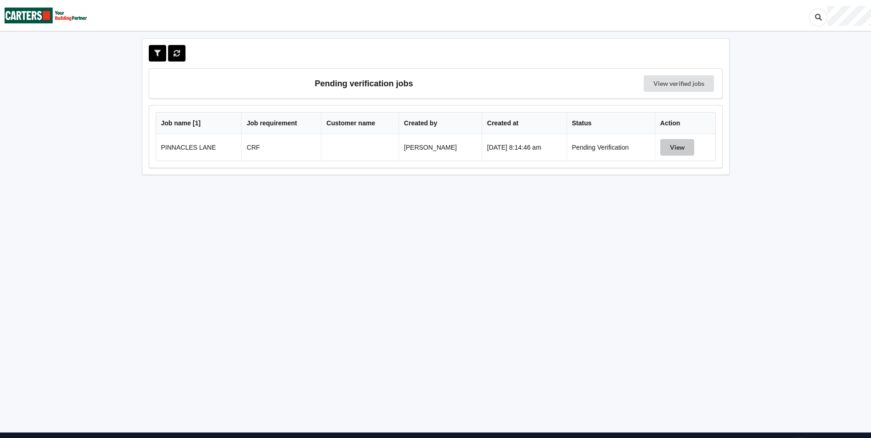
click at [671, 148] on button "View" at bounding box center [677, 147] width 34 height 17
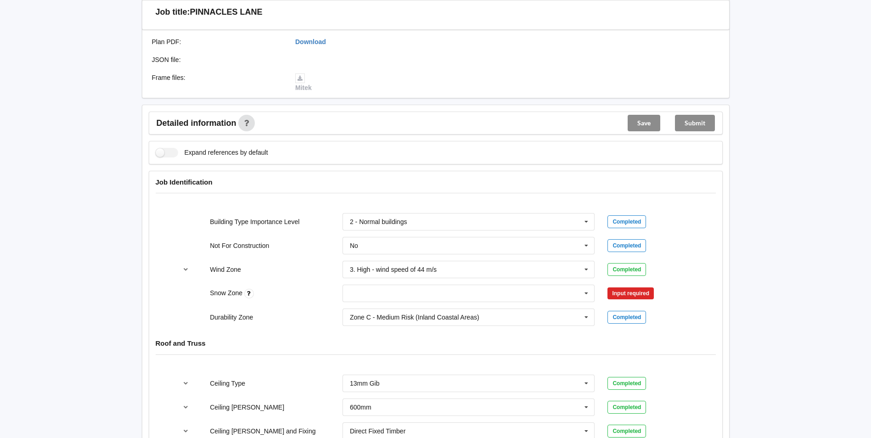
scroll to position [276, 0]
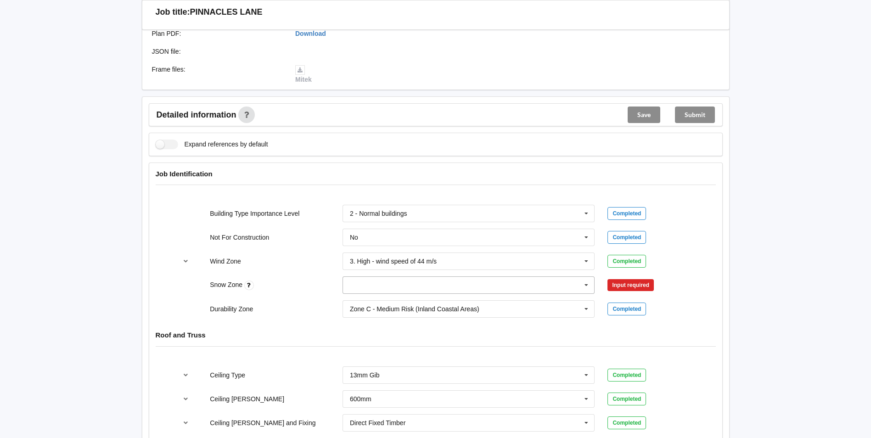
click at [587, 284] on icon at bounding box center [587, 285] width 14 height 17
click at [402, 303] on div "N0" at bounding box center [469, 301] width 252 height 17
click at [642, 281] on div "Input required" at bounding box center [631, 285] width 46 height 12
click at [447, 286] on input "text" at bounding box center [470, 285] width 252 height 17
click at [388, 309] on div "N0" at bounding box center [469, 301] width 252 height 17
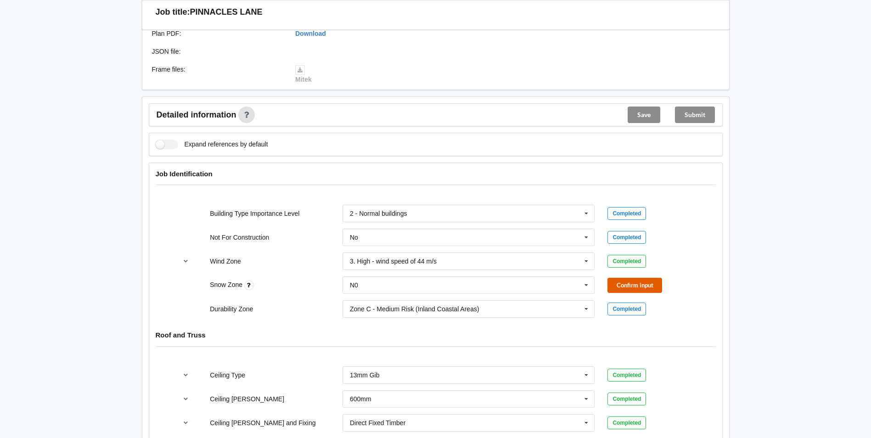
click at [626, 288] on button "Confirm input" at bounding box center [635, 285] width 55 height 15
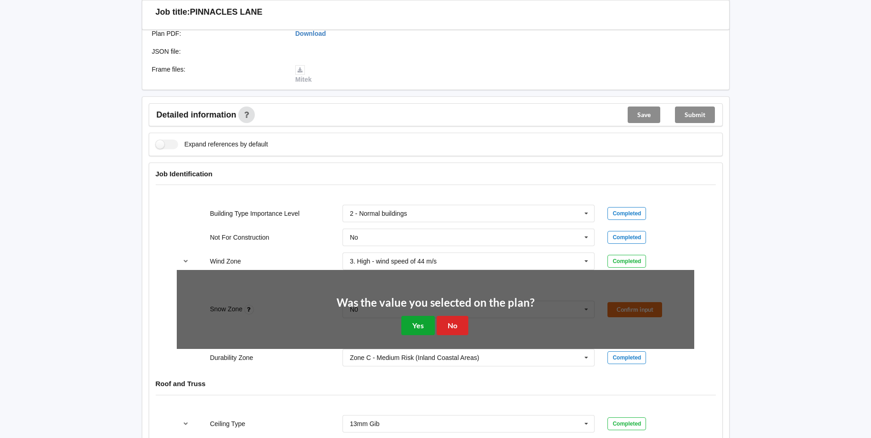
click at [420, 327] on button "Yes" at bounding box center [418, 325] width 34 height 19
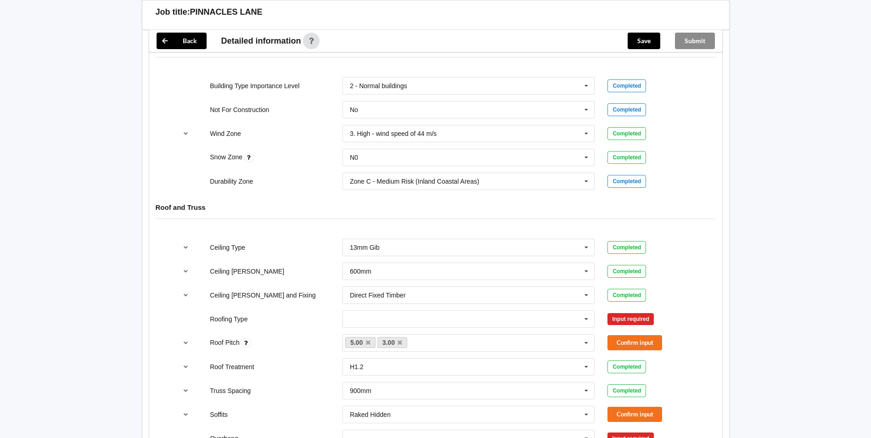
scroll to position [413, 0]
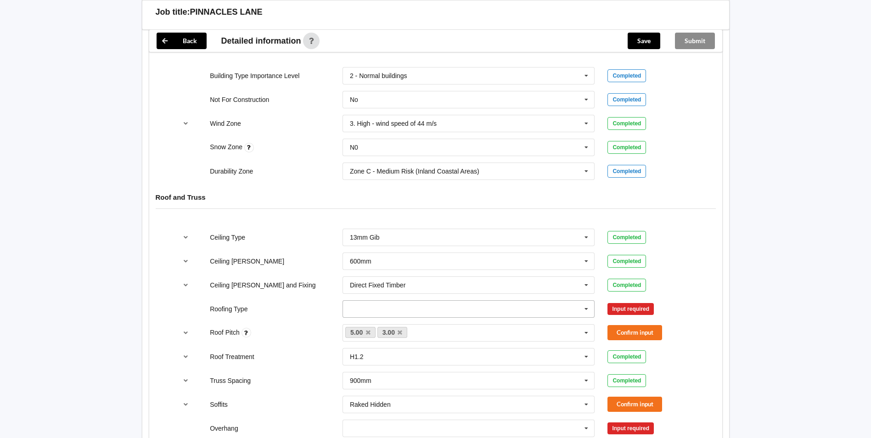
click at [585, 308] on icon at bounding box center [587, 309] width 14 height 17
click at [414, 327] on div "1. [GEOGRAPHIC_DATA]" at bounding box center [469, 325] width 252 height 17
click at [639, 312] on button "Confirm input" at bounding box center [635, 308] width 55 height 15
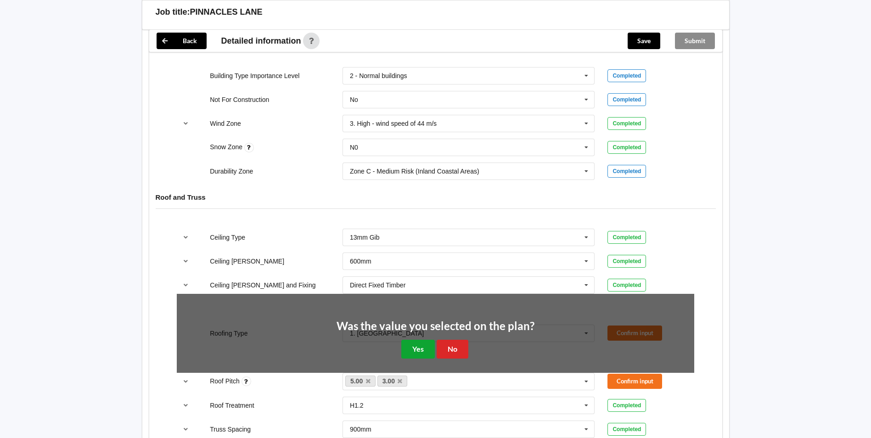
click at [422, 345] on button "Yes" at bounding box center [418, 349] width 34 height 19
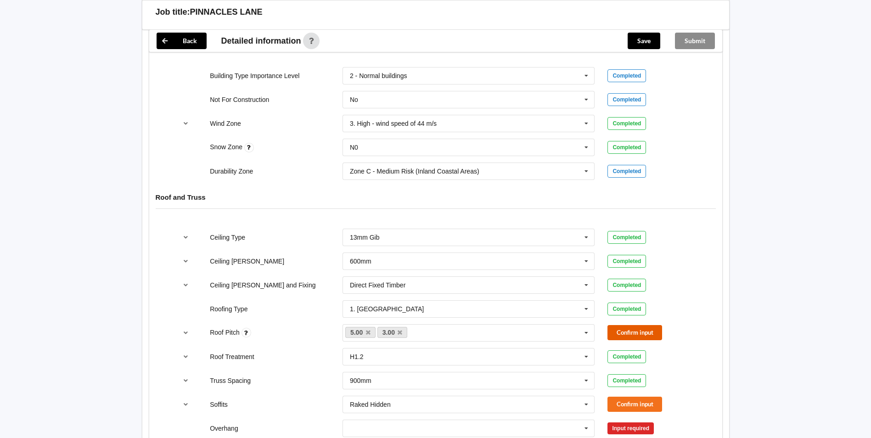
click at [641, 336] on button "Confirm input" at bounding box center [635, 332] width 55 height 15
click at [637, 399] on button "Confirm input" at bounding box center [635, 404] width 55 height 15
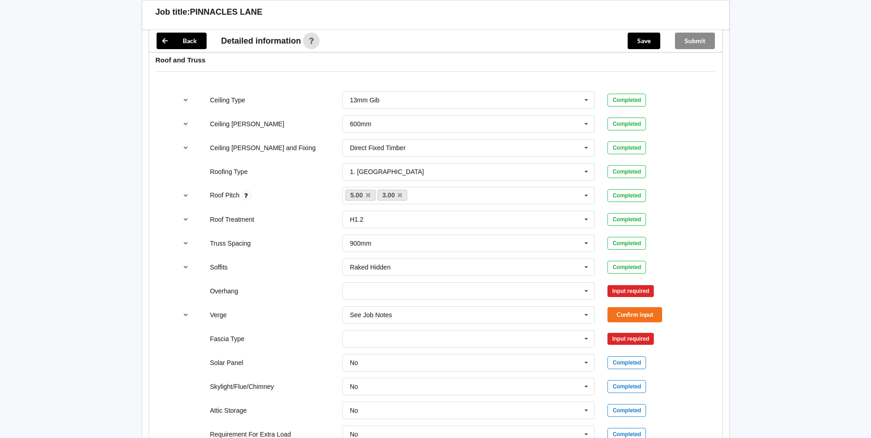
scroll to position [551, 0]
click at [584, 288] on icon at bounding box center [587, 290] width 14 height 17
click at [377, 344] on div "600mm" at bounding box center [469, 341] width 252 height 17
click at [586, 289] on icon at bounding box center [587, 290] width 14 height 17
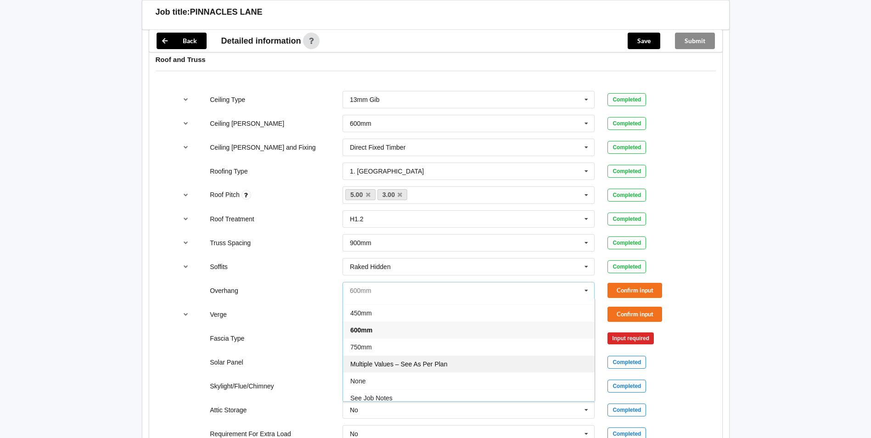
scroll to position [17, 0]
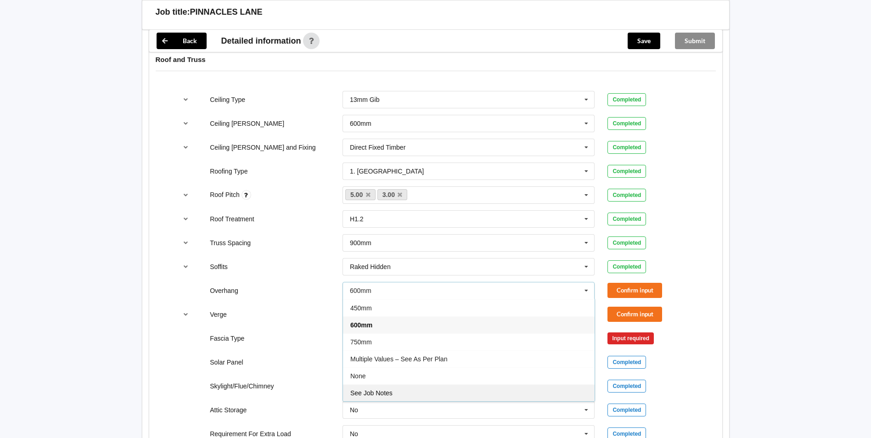
click at [404, 392] on div "See Job Notes" at bounding box center [469, 392] width 252 height 17
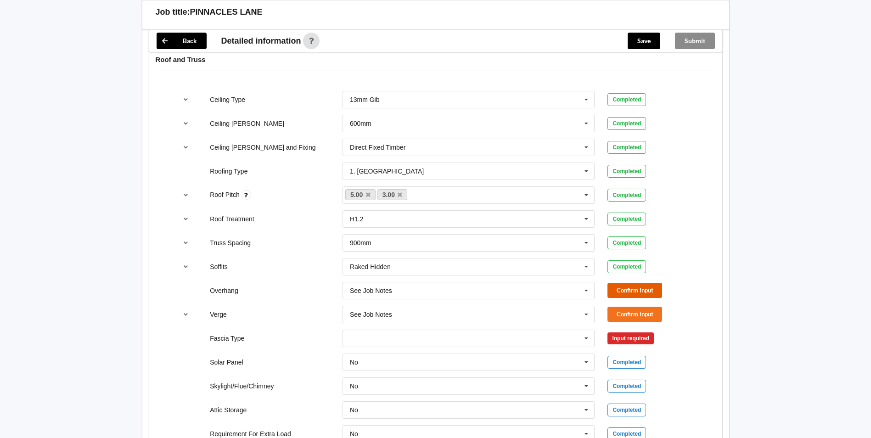
click at [631, 294] on button "Confirm input" at bounding box center [635, 290] width 55 height 15
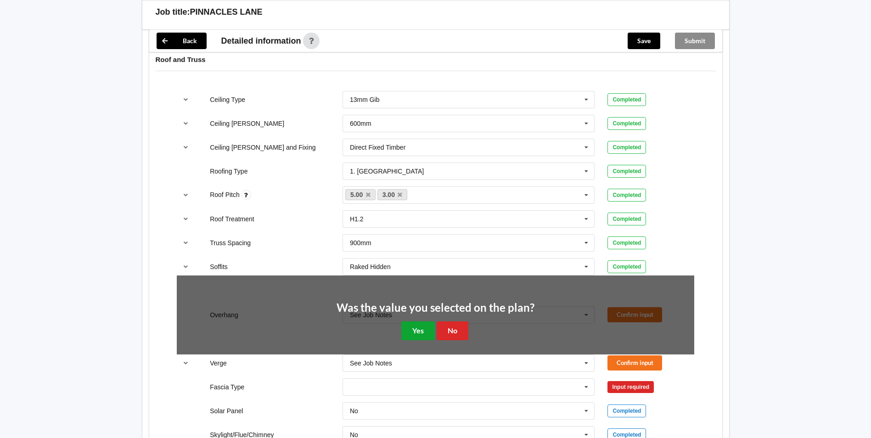
click at [424, 330] on button "Yes" at bounding box center [418, 331] width 34 height 19
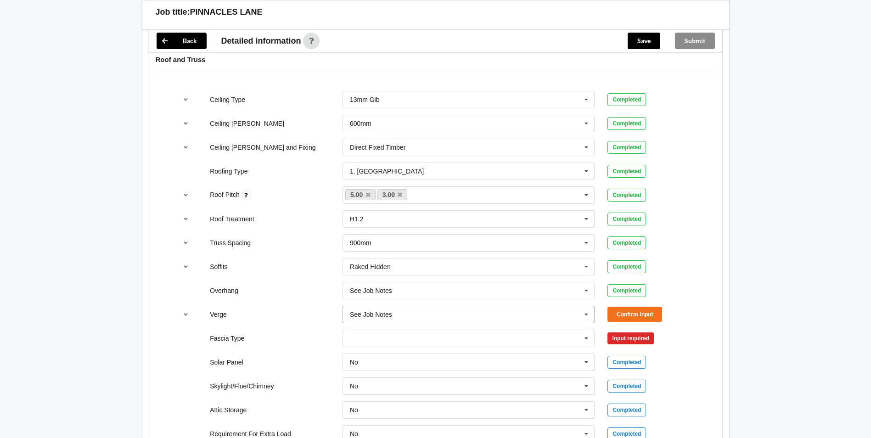
click at [589, 316] on icon at bounding box center [587, 314] width 14 height 17
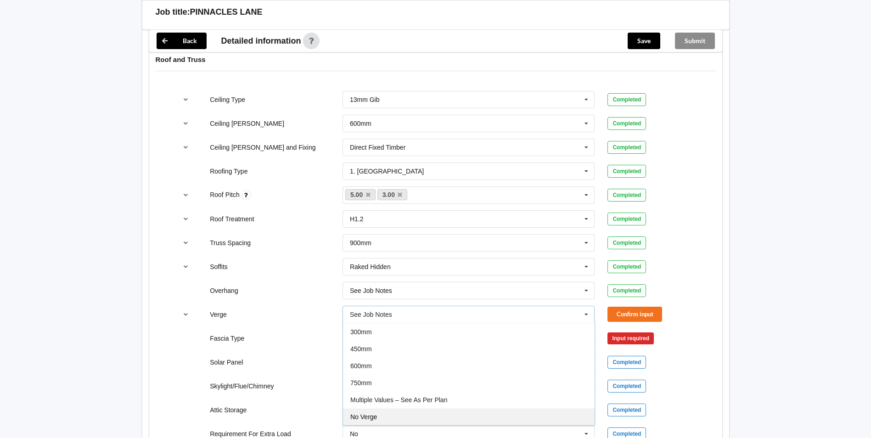
click at [400, 418] on div "No Verge" at bounding box center [469, 416] width 252 height 17
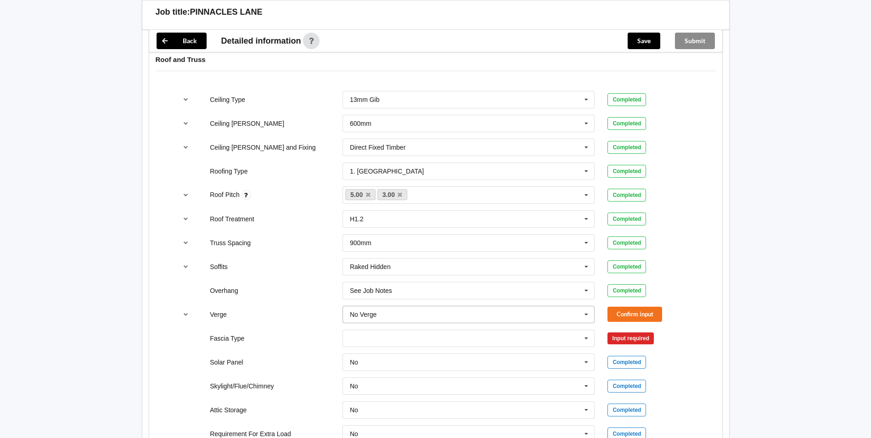
click at [587, 314] on icon at bounding box center [587, 314] width 14 height 17
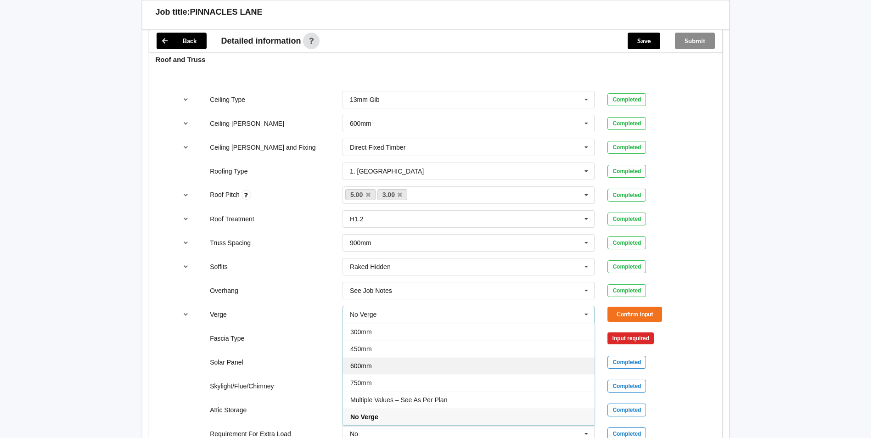
click at [374, 367] on div "600mm" at bounding box center [469, 365] width 252 height 17
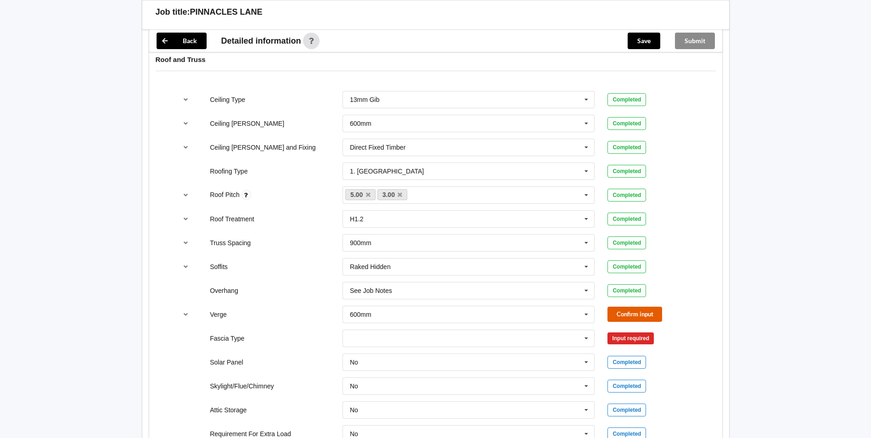
click at [616, 316] on button "Confirm input" at bounding box center [635, 314] width 55 height 15
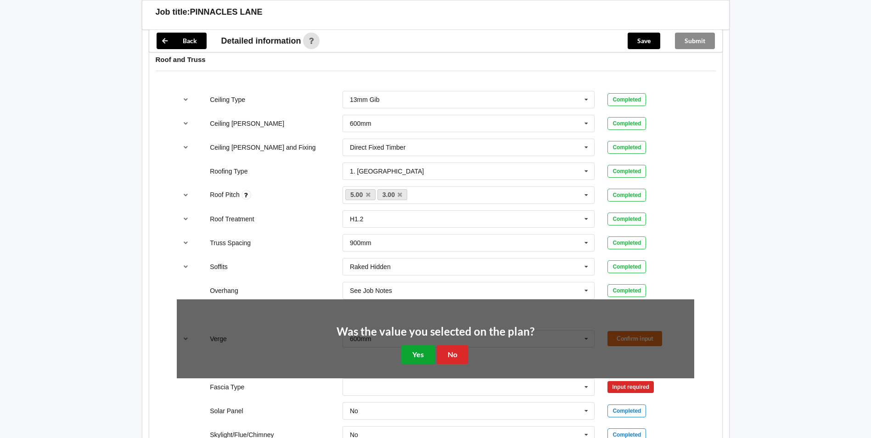
click at [423, 358] on button "Yes" at bounding box center [418, 354] width 34 height 19
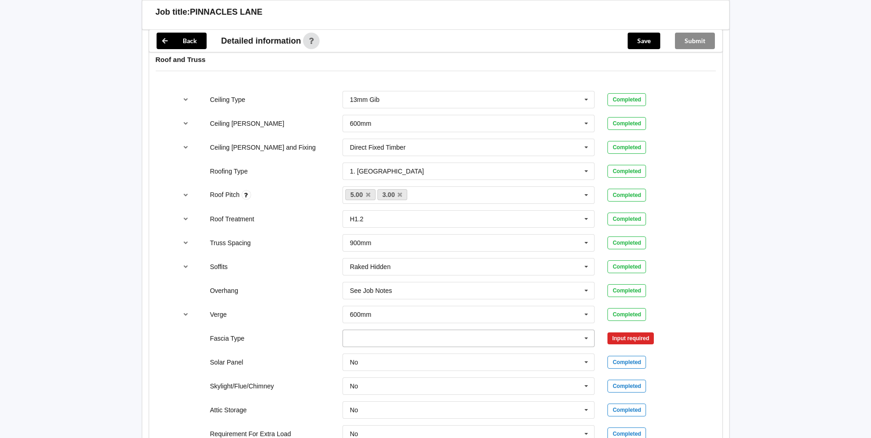
click at [585, 338] on icon at bounding box center [587, 338] width 14 height 17
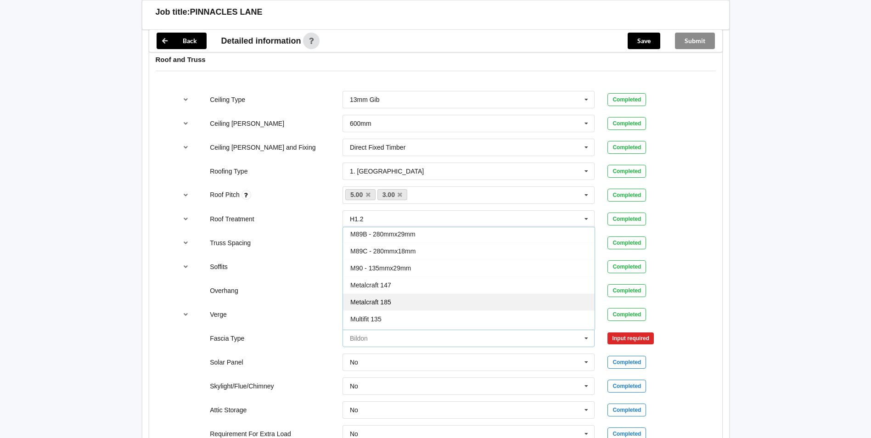
scroll to position [184, 0]
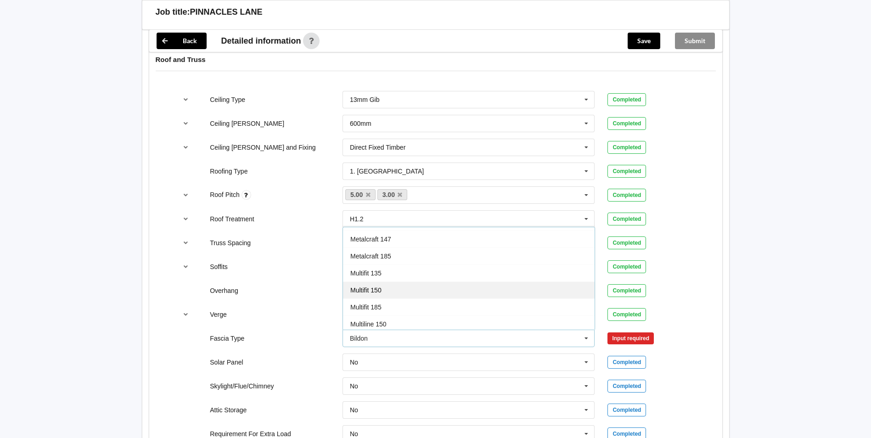
click at [465, 290] on div "Multifit 150" at bounding box center [469, 290] width 252 height 17
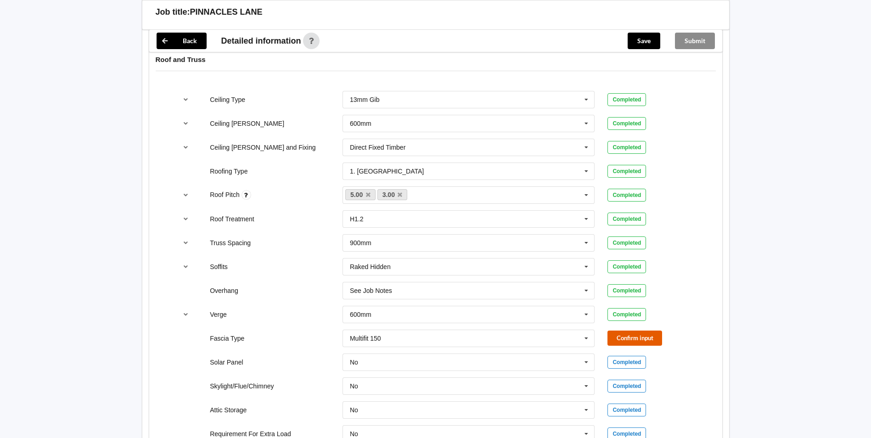
click at [634, 339] on button "Confirm input" at bounding box center [635, 338] width 55 height 15
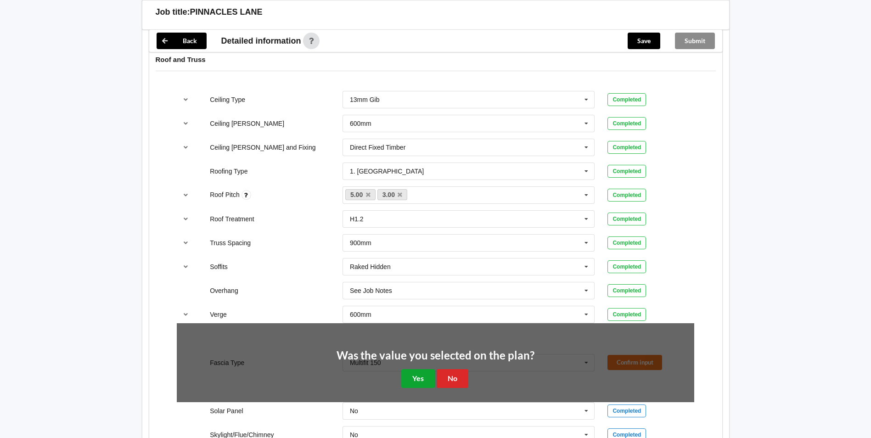
click at [431, 376] on button "Yes" at bounding box center [418, 378] width 34 height 19
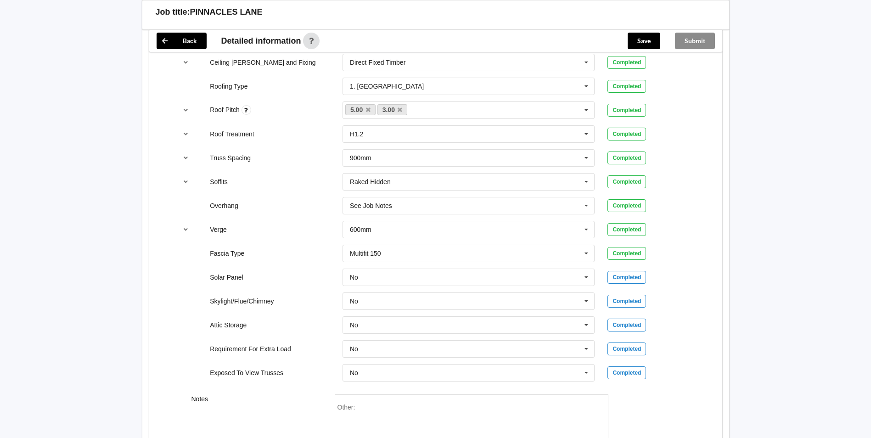
scroll to position [689, 0]
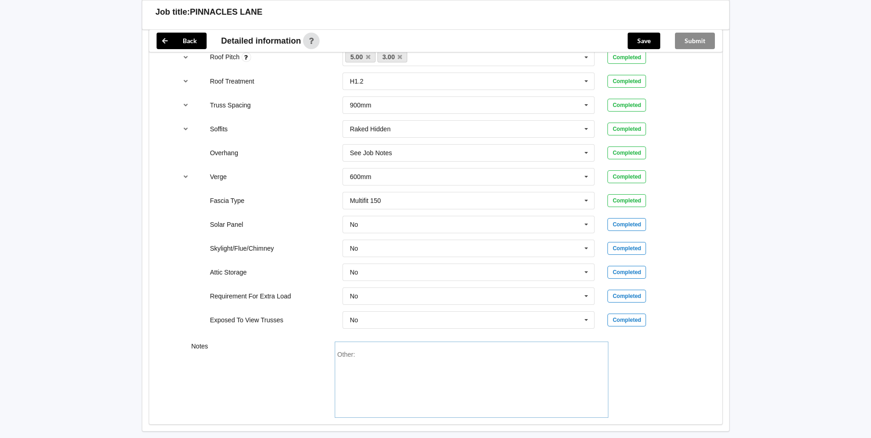
click at [375, 354] on div "Other:" at bounding box center [472, 383] width 268 height 64
click at [588, 152] on icon at bounding box center [587, 153] width 14 height 17
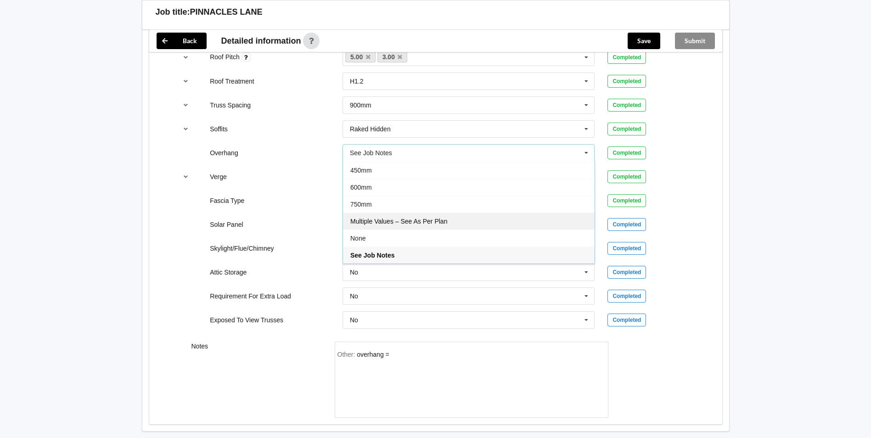
click at [461, 219] on div "Multiple Values – See As Per Plan" at bounding box center [469, 221] width 252 height 17
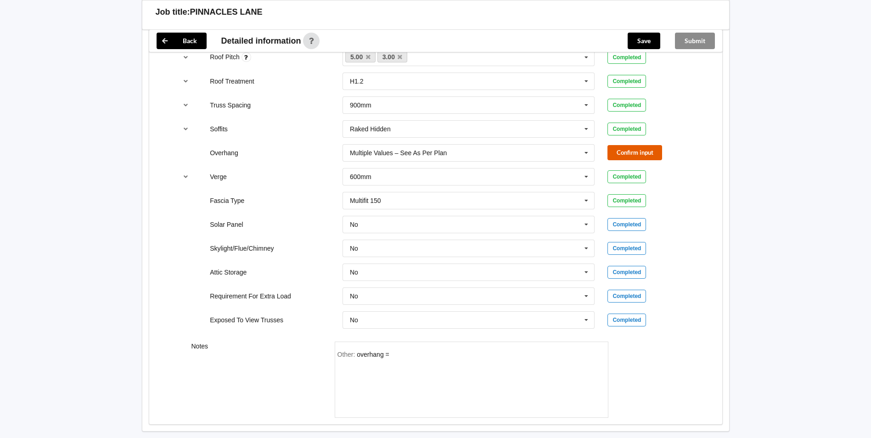
click at [629, 151] on button "Confirm input" at bounding box center [635, 152] width 55 height 15
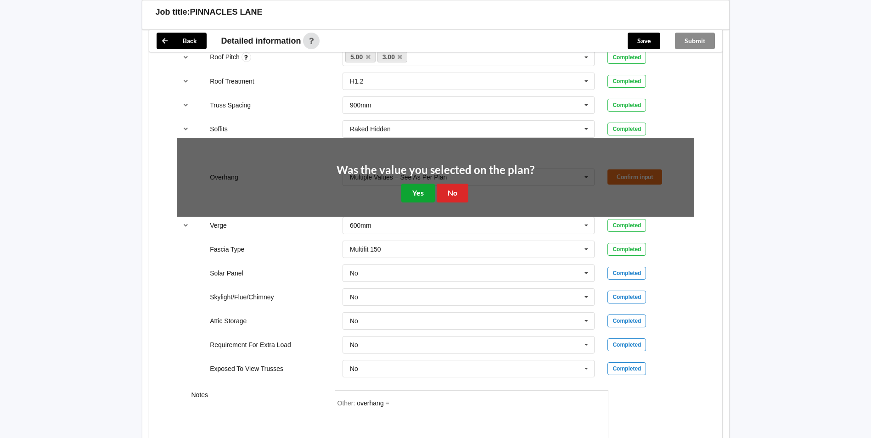
click at [432, 196] on button "Yes" at bounding box center [418, 193] width 34 height 19
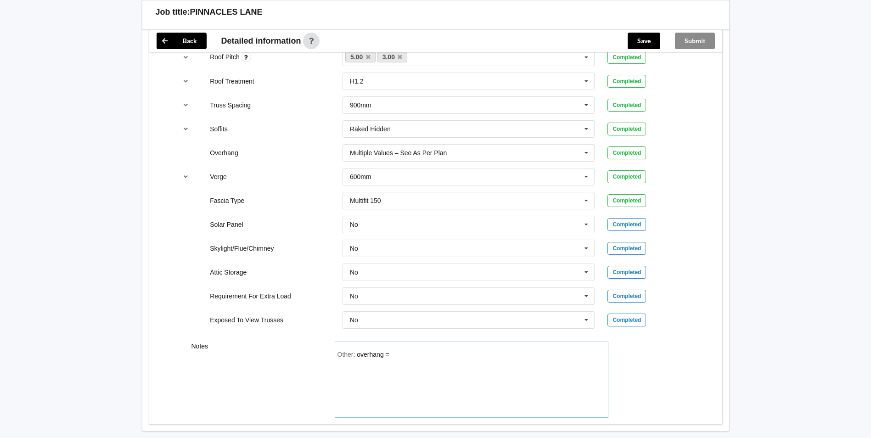
click at [398, 354] on div "Other: overhang =" at bounding box center [472, 383] width 268 height 64
click at [587, 175] on icon at bounding box center [587, 177] width 14 height 17
drag, startPoint x: 424, startPoint y: 263, endPoint x: 427, endPoint y: 258, distance: 5.8
click at [424, 263] on span "Multiple Values – See As Per Plan" at bounding box center [398, 262] width 97 height 7
click at [630, 178] on button "Confirm input" at bounding box center [635, 176] width 55 height 15
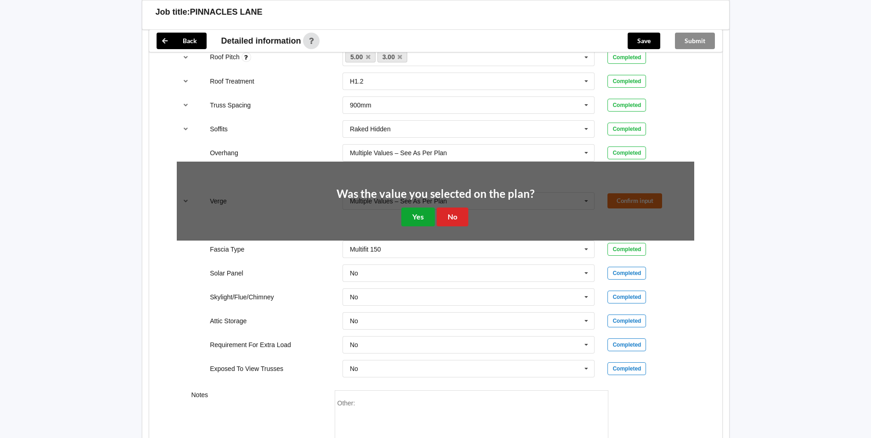
click at [424, 220] on button "Yes" at bounding box center [418, 217] width 34 height 19
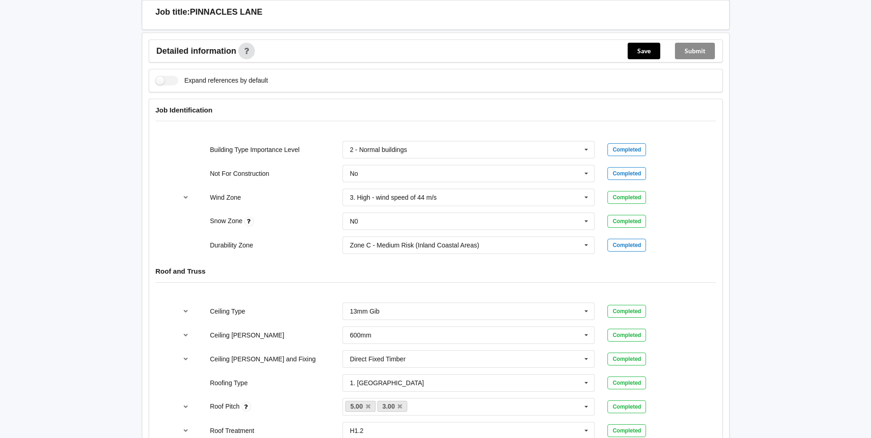
scroll to position [322, 0]
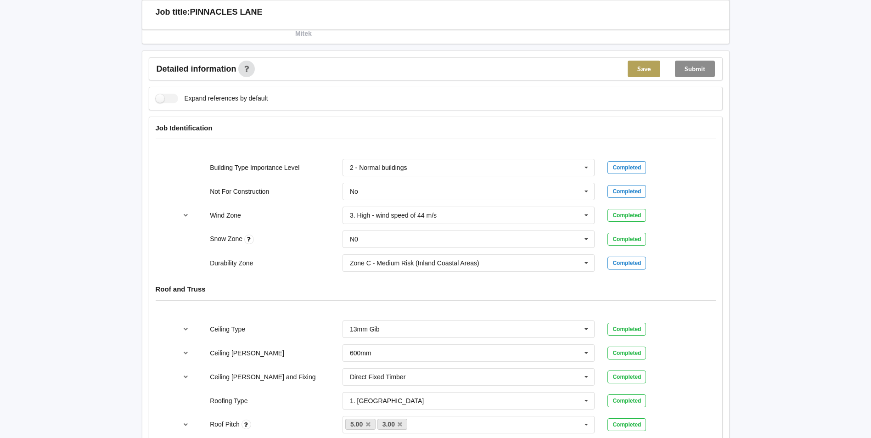
click at [649, 68] on button "Save" at bounding box center [644, 69] width 33 height 17
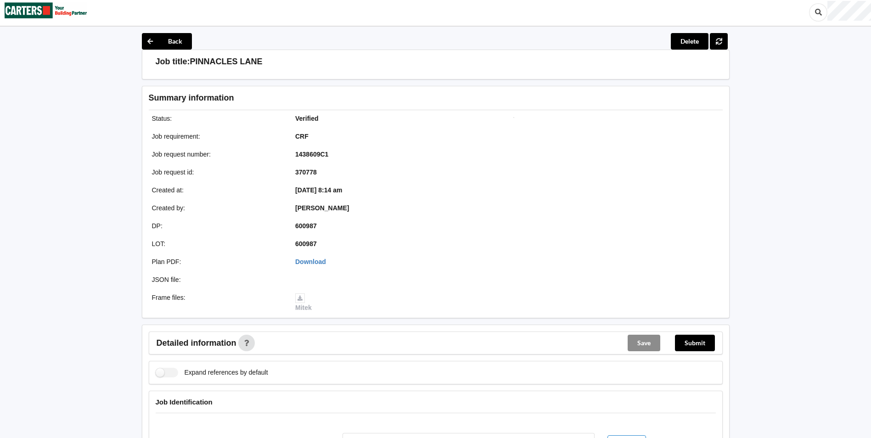
scroll to position [0, 0]
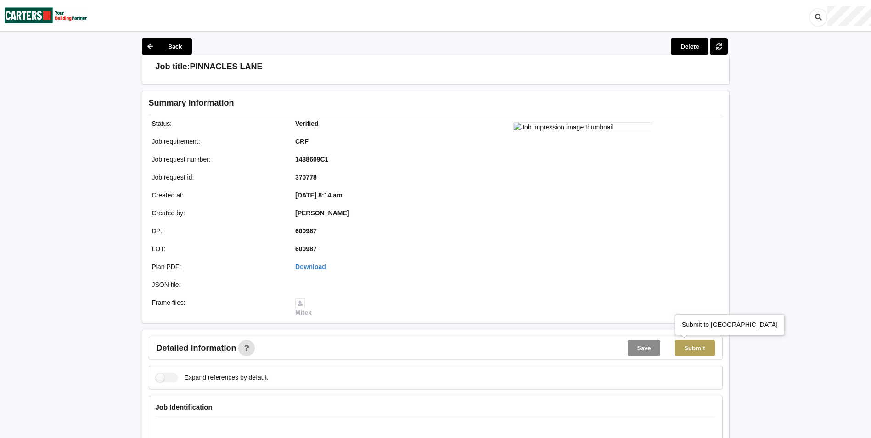
click at [689, 345] on button "Submit" at bounding box center [695, 348] width 40 height 17
